Goal: Submit feedback/report problem

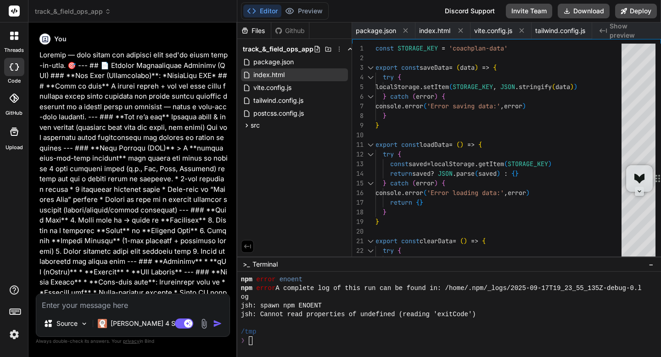
scroll to position [2930, 0]
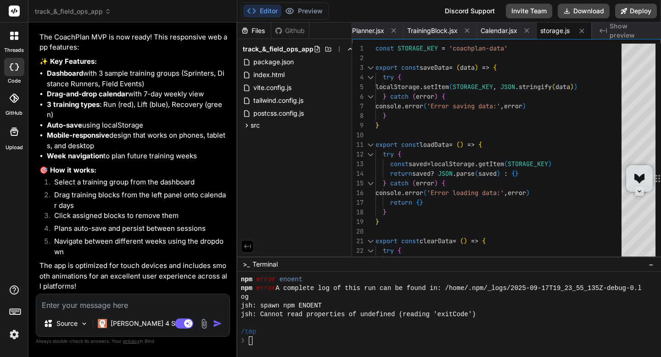
click at [81, 308] on textarea at bounding box center [132, 302] width 193 height 17
type textarea "T"
type textarea "x"
type textarea "Th"
type textarea "x"
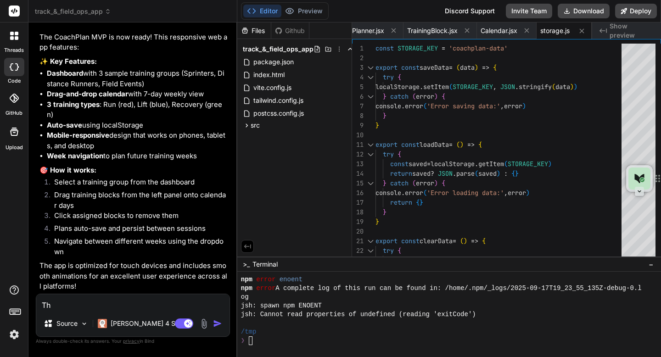
type textarea "The"
type textarea "x"
type textarea "The"
type textarea "x"
type textarea "The p"
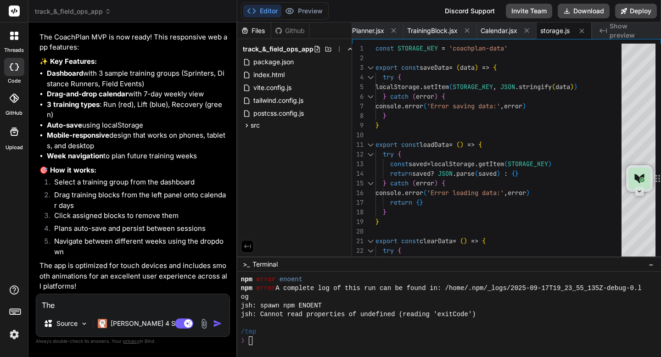
type textarea "x"
type textarea "The pr"
type textarea "x"
type textarea "The pre"
type textarea "x"
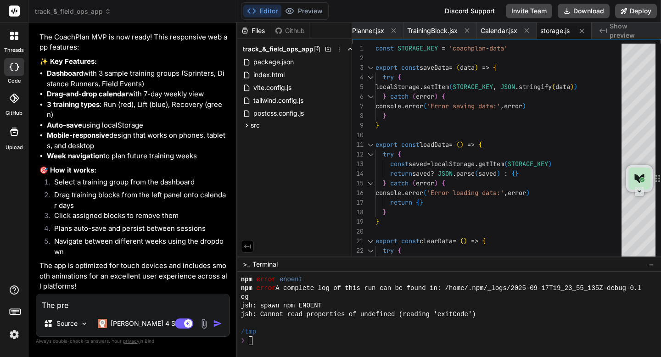
type textarea "The prev"
type textarea "x"
type textarea "The [PERSON_NAME]"
type textarea "x"
type textarea "The prevoe"
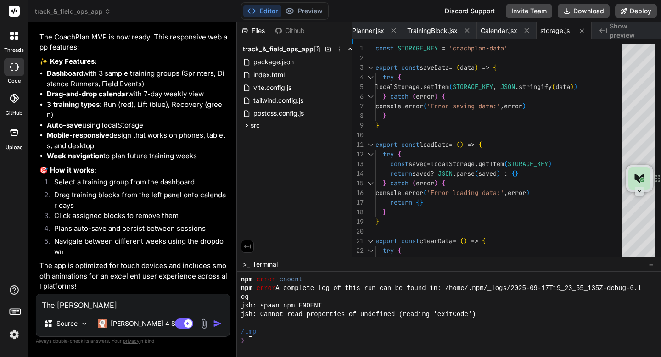
type textarea "x"
type textarea "The prevoew"
type textarea "x"
type textarea "The prevoew"
type textarea "x"
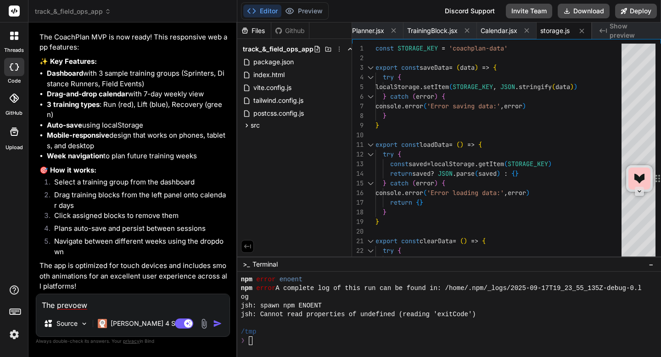
type textarea "The prevoew i"
type textarea "x"
type textarea "The prevoew it"
type textarea "x"
type textarea "The prevoew it’s"
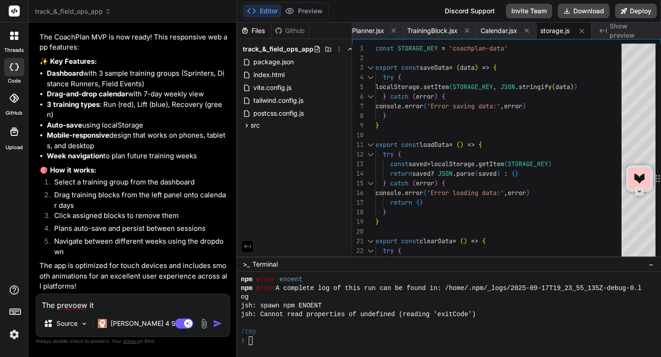
type textarea "x"
type textarea "The prevoew it’s w"
type textarea "x"
type textarea "The prevoew it’s wo"
type textarea "x"
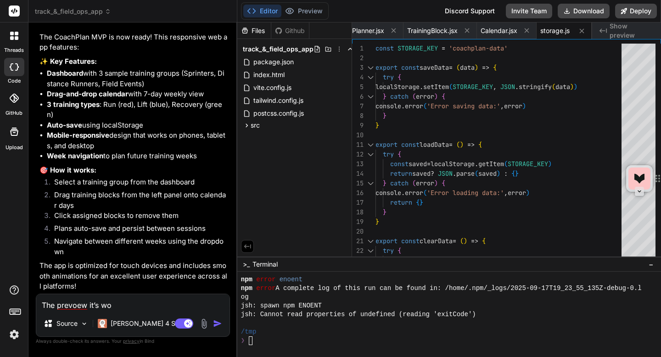
type textarea "The prevoew it’s wor"
type textarea "x"
type textarea "The prevoew it’s work"
type textarea "x"
type textarea "The prevoew it’s worki"
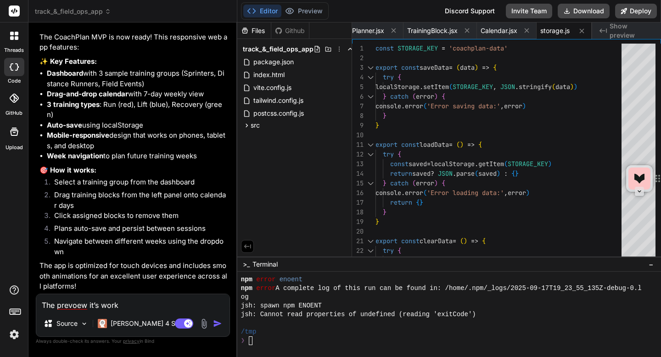
type textarea "x"
type textarea "The prevoew it’s workin"
type textarea "x"
type textarea "The prevoew it’s working"
type textarea "x"
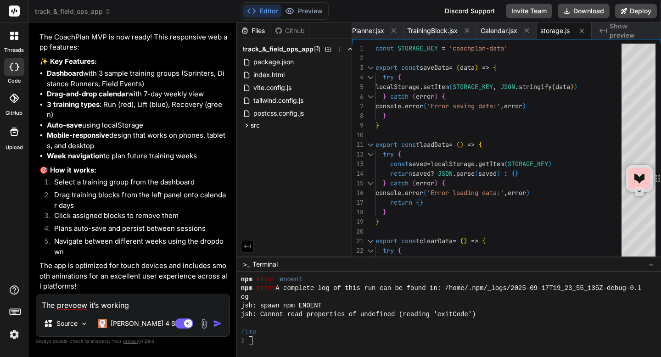
click at [62, 304] on textarea "The prevoew it’s working" at bounding box center [132, 302] width 193 height 17
click at [67, 305] on textarea "The prevoew it’s working" at bounding box center [132, 302] width 193 height 17
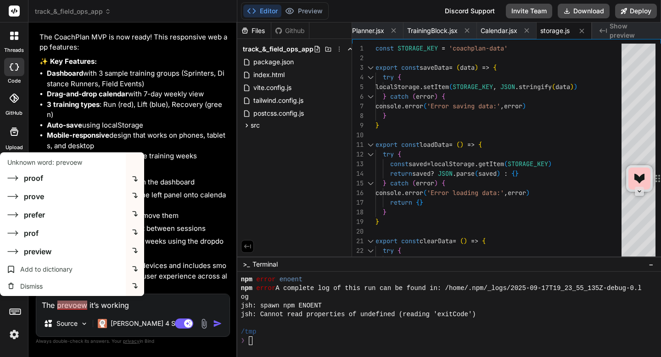
click at [73, 307] on textarea "The prevoew it’s working" at bounding box center [132, 302] width 193 height 17
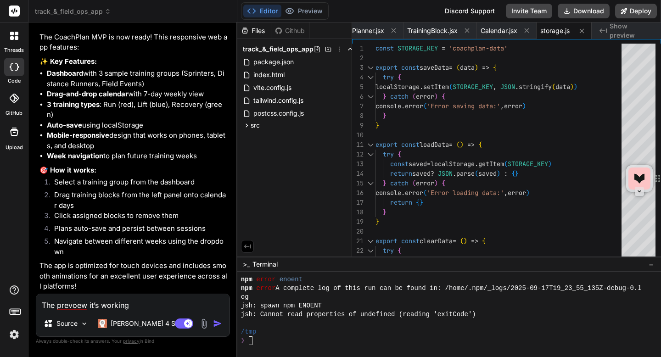
click at [73, 307] on textarea "The prevoew it’s working" at bounding box center [132, 302] width 193 height 17
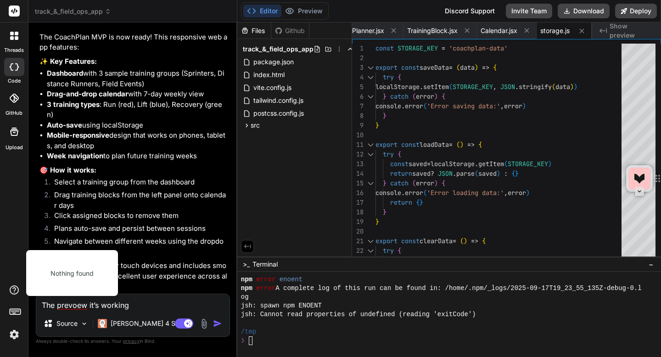
type textarea "The p it’s working"
type textarea "x"
type textarea "The pr it’s working"
type textarea "x"
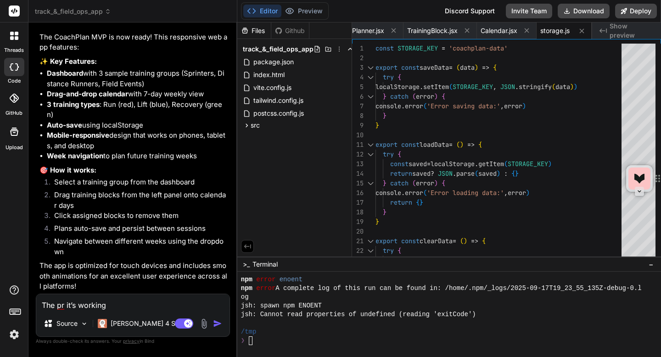
type textarea "The pre it’s working"
type textarea "x"
type textarea "The prev it’s working"
type textarea "x"
type textarea "The previ it’s working"
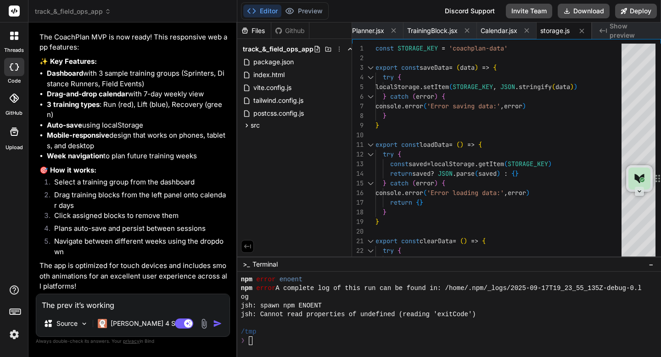
type textarea "x"
type textarea "The previe it’s working"
type textarea "x"
type textarea "The preview it’s working"
type textarea "x"
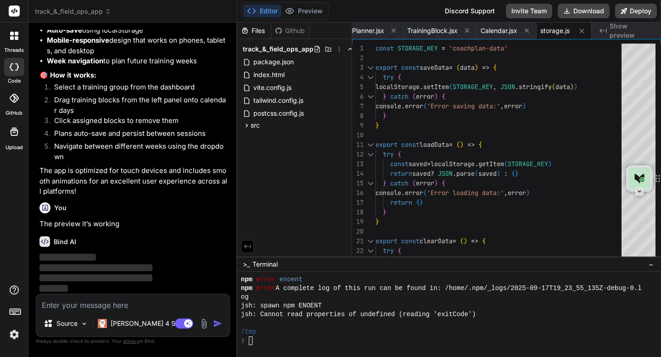
scroll to position [1244, 0]
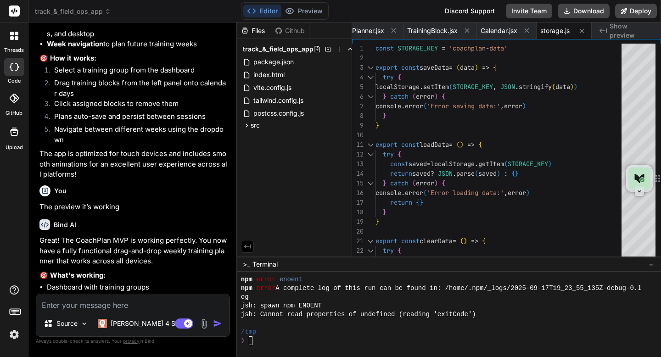
type textarea "x"
